Goal: Complete application form

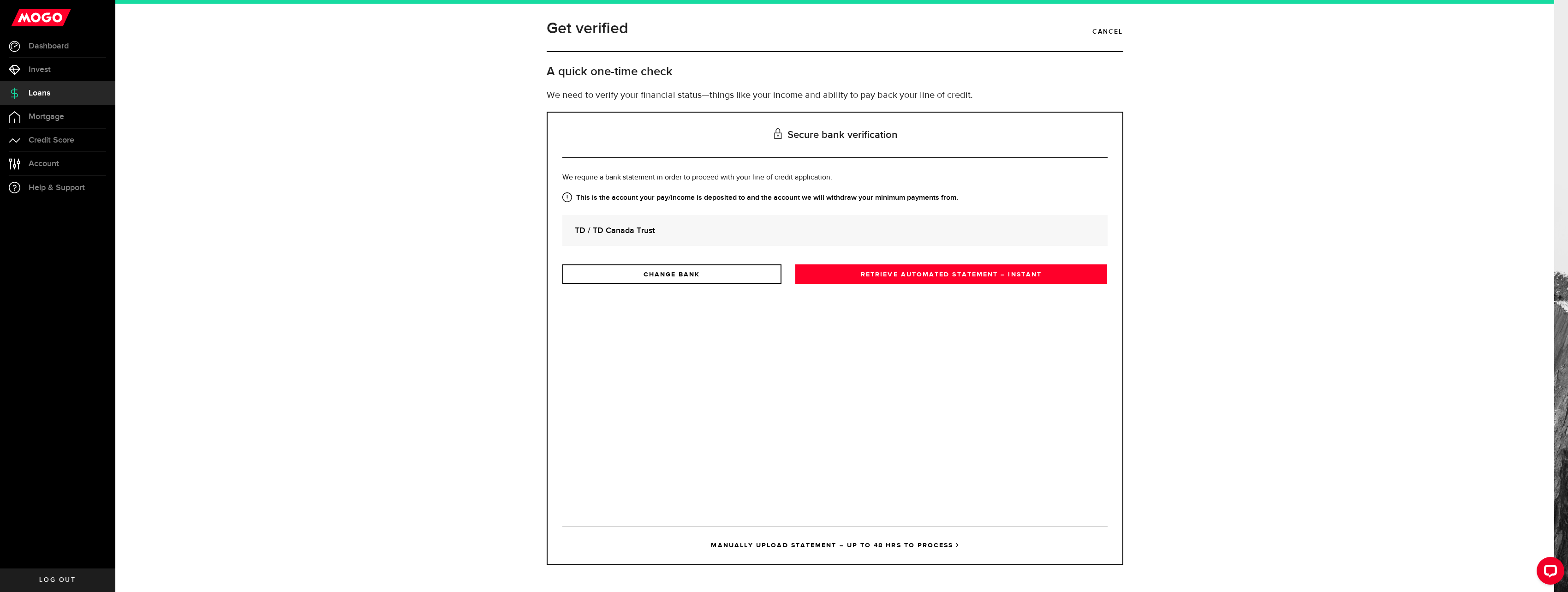
click at [891, 277] on link "RETRIEVE AUTOMATED STATEMENT – INSTANT" at bounding box center [951, 274] width 312 height 19
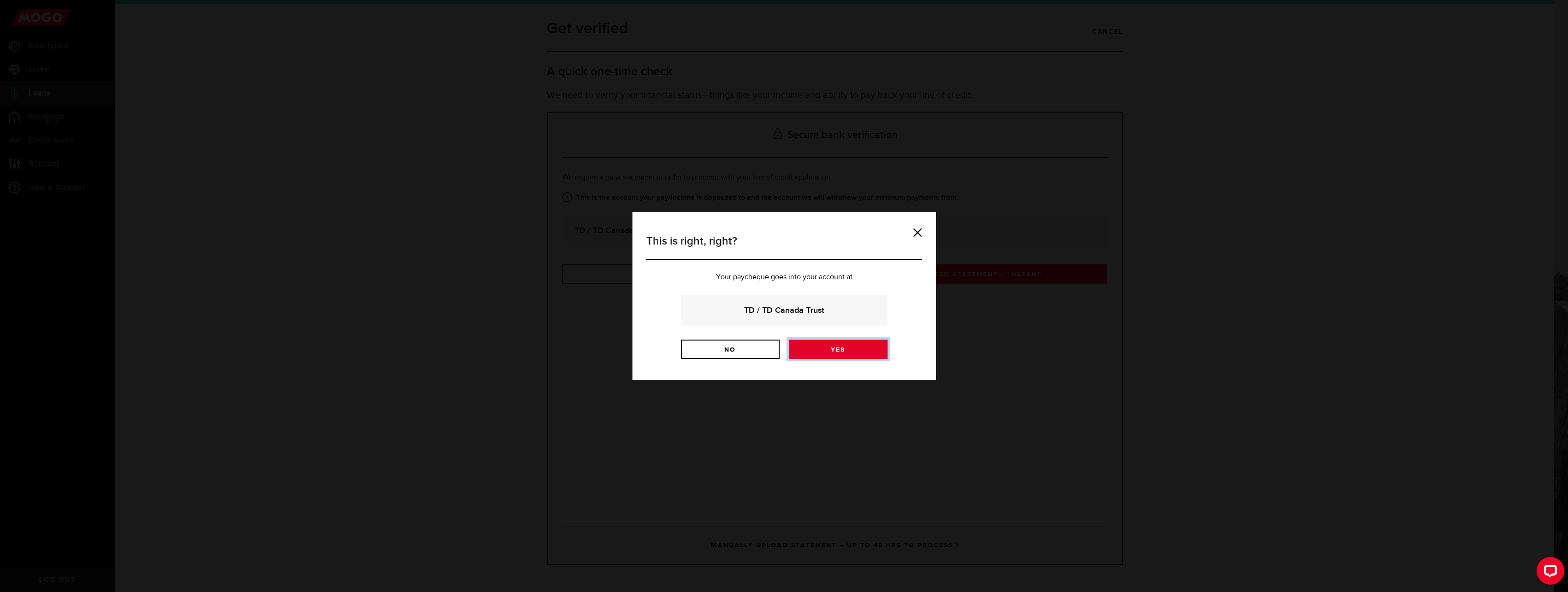
click at [826, 346] on link "Yes" at bounding box center [838, 350] width 99 height 19
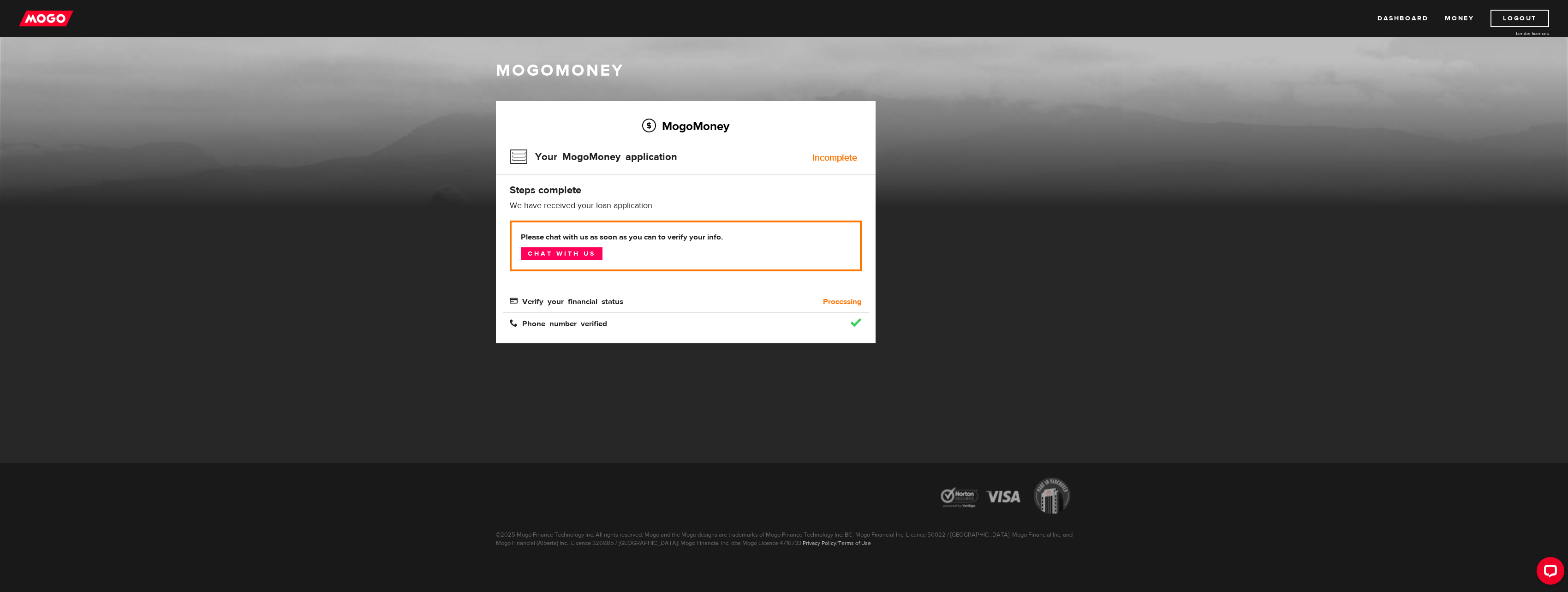
click at [835, 299] on b "Processing" at bounding box center [842, 302] width 39 height 11
click at [577, 252] on link "Chat with us" at bounding box center [562, 253] width 82 height 13
drag, startPoint x: 740, startPoint y: 239, endPoint x: 492, endPoint y: 243, distance: 248.0
click at [492, 243] on div "MogoMoney Your MogoMoney application Expired Your MogoMoney credit decision has…" at bounding box center [685, 231] width 393 height 261
copy b "Please chat with us as soon as you can to verify your info."
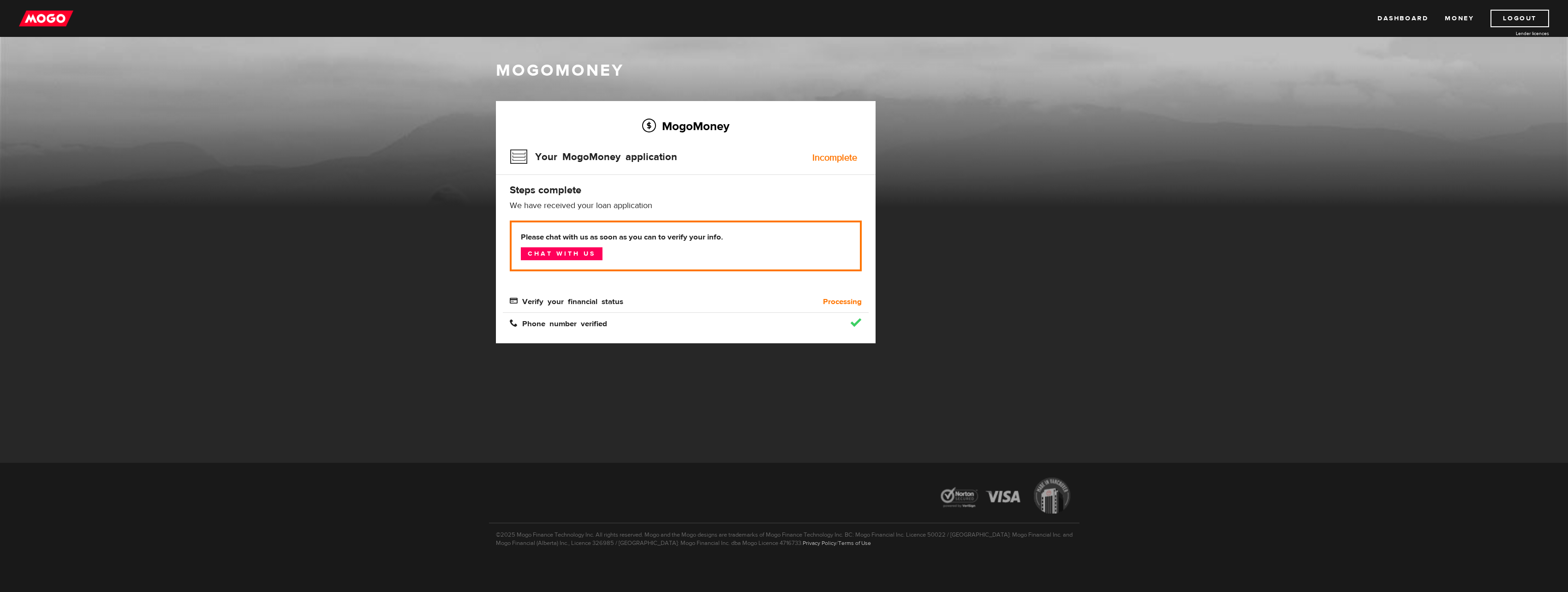
drag, startPoint x: 1225, startPoint y: 149, endPoint x: 1280, endPoint y: 115, distance: 64.7
click at [1233, 141] on div "MogoMoney" at bounding box center [784, 133] width 1568 height 148
click at [1393, 22] on link "Dashboard" at bounding box center [1402, 18] width 51 height 18
click at [849, 297] on b "Processing" at bounding box center [842, 302] width 39 height 11
